Goal: Task Accomplishment & Management: Use online tool/utility

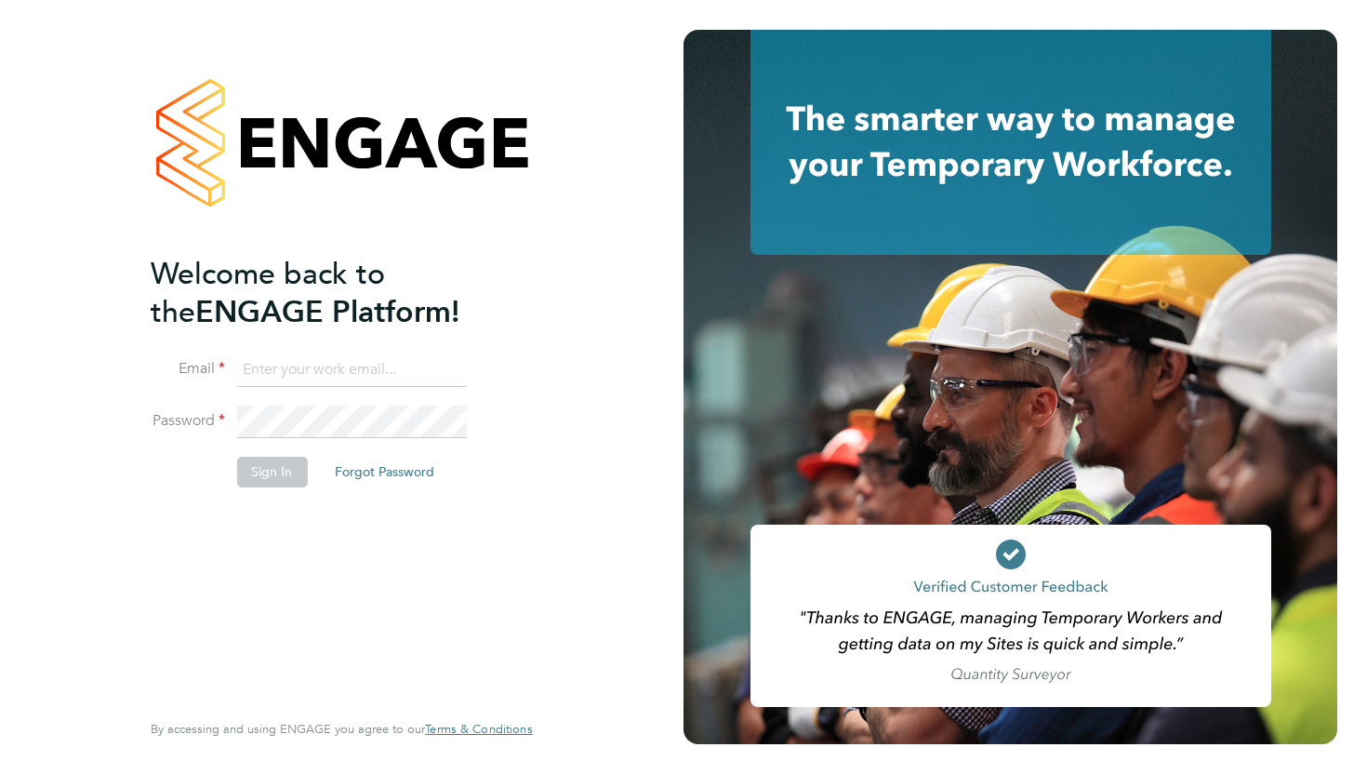
type input "[PERSON_NAME][EMAIL_ADDRESS][PERSON_NAME][DOMAIN_NAME]"
click at [274, 473] on button "Sign In" at bounding box center [271, 472] width 71 height 30
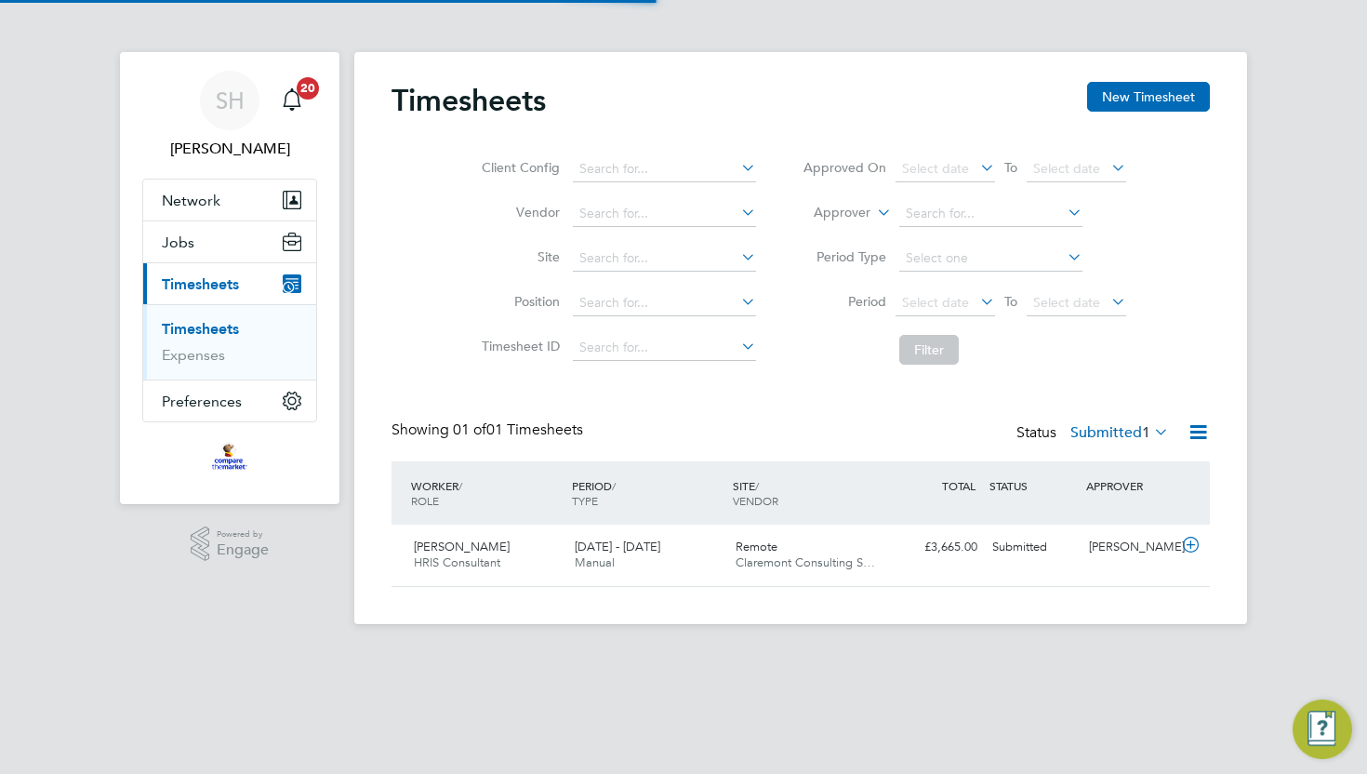
scroll to position [47, 161]
click at [812, 563] on span "Claremont Consulting S…" at bounding box center [806, 562] width 140 height 16
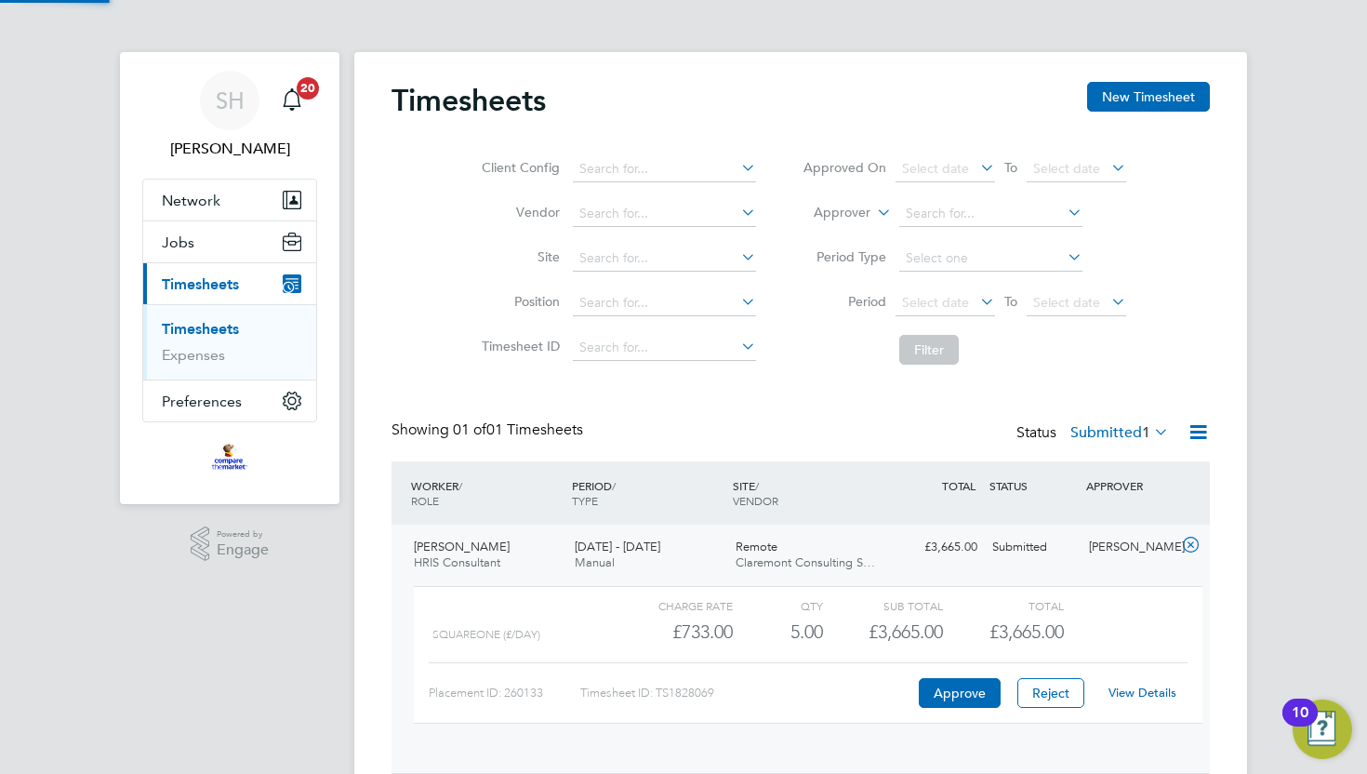
scroll to position [32, 181]
click at [948, 700] on button "Approve" at bounding box center [960, 693] width 82 height 30
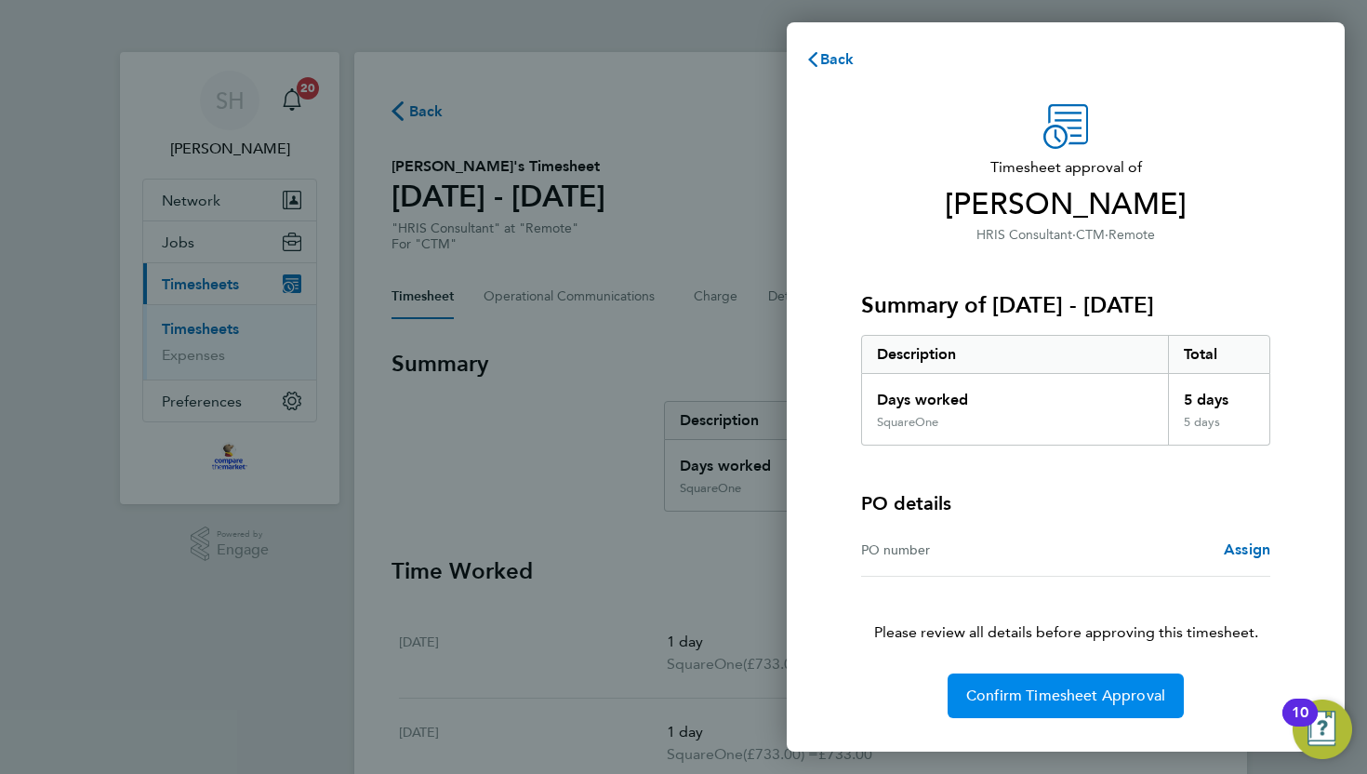
click at [1103, 679] on button "Confirm Timesheet Approval" at bounding box center [1066, 695] width 236 height 45
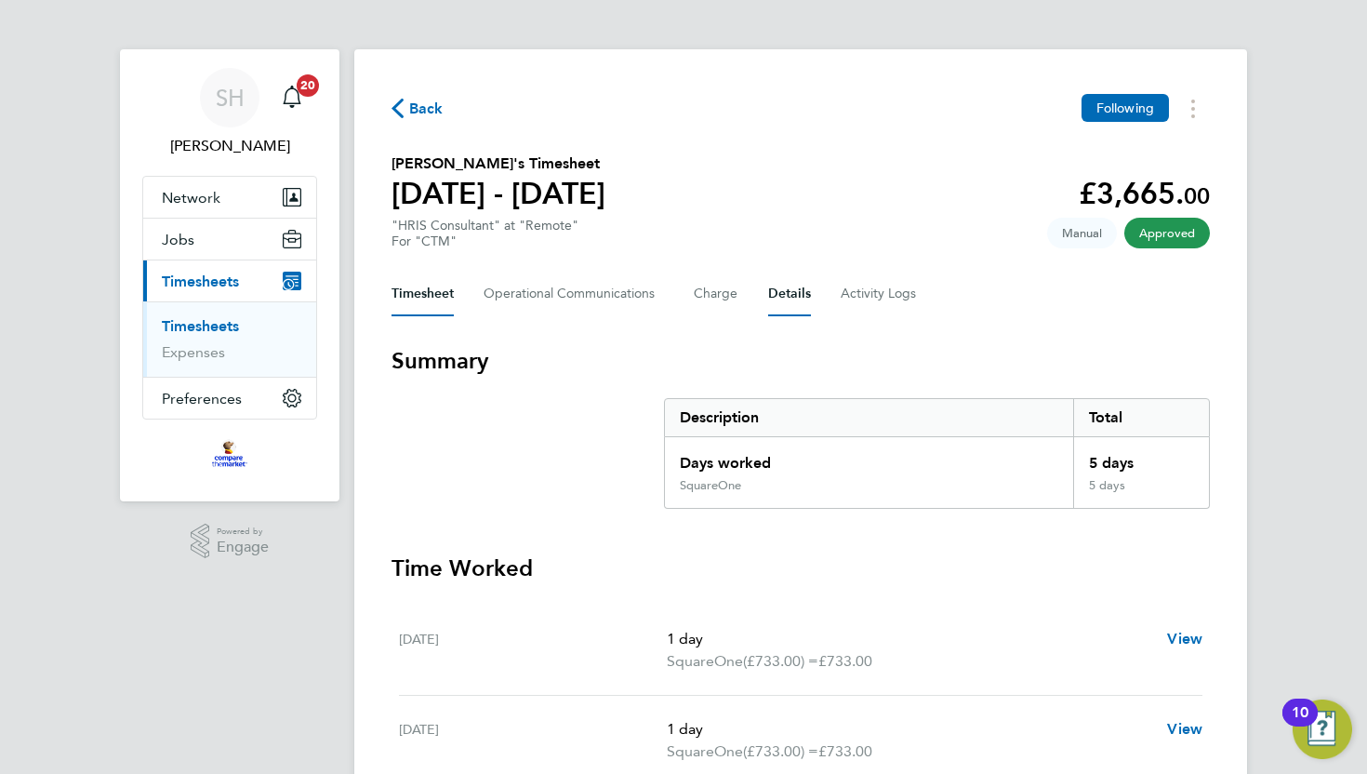
scroll to position [2, 0]
